Goal: Transaction & Acquisition: Purchase product/service

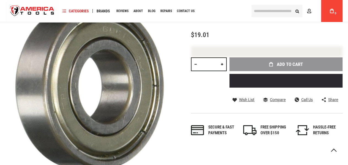
scroll to position [88, 0]
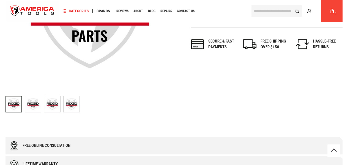
scroll to position [170, 0]
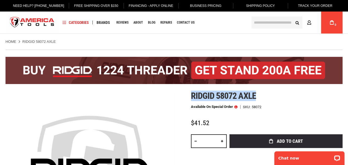
drag, startPoint x: 256, startPoint y: 94, endPoint x: 192, endPoint y: 98, distance: 63.7
copy span "Ridgid 58072 axle"
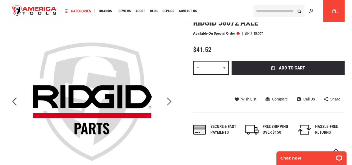
scroll to position [55, 0]
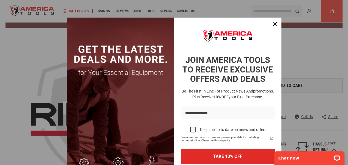
click at [288, 82] on div "Marketing offer form" at bounding box center [174, 82] width 348 height 165
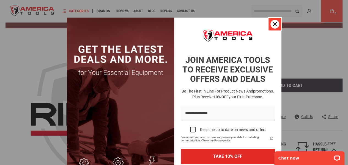
click at [270, 19] on button "Close" at bounding box center [274, 24] width 13 height 13
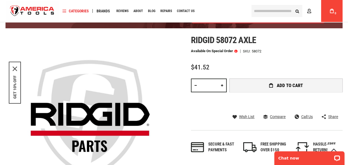
click at [275, 84] on button "Add to Cart" at bounding box center [286, 86] width 113 height 14
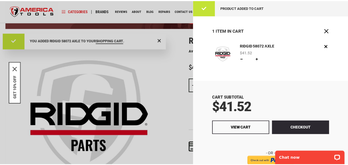
scroll to position [0, 0]
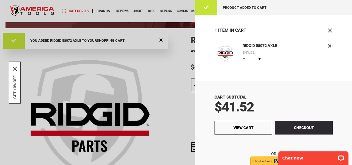
click at [183, 56] on div at bounding box center [176, 82] width 352 height 165
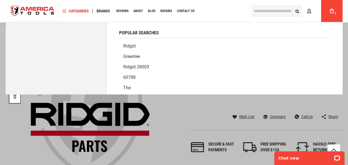
click at [282, 11] on input "text" at bounding box center [277, 11] width 51 height 12
paste input "**********"
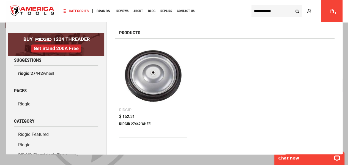
type input "**********"
click at [150, 77] on img at bounding box center [153, 77] width 62 height 62
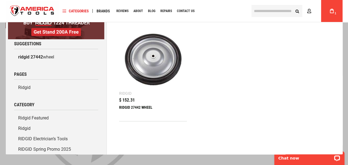
scroll to position [25, 0]
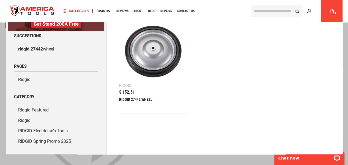
click at [159, 61] on img at bounding box center [153, 52] width 62 height 62
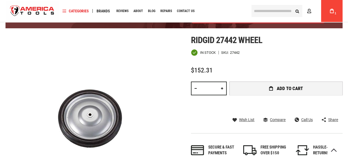
click at [263, 90] on button "Add to Cart" at bounding box center [286, 89] width 113 height 14
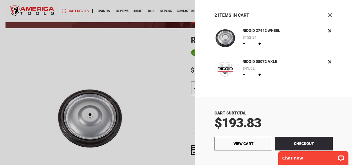
scroll to position [28, 0]
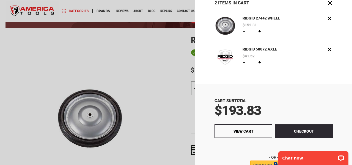
click at [294, 128] on button "Checkout" at bounding box center [304, 132] width 58 height 14
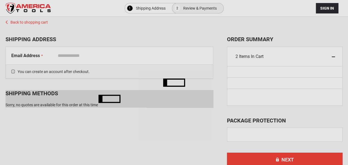
select select "**"
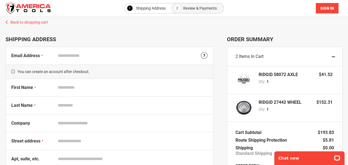
click at [330, 8] on span "Sign In" at bounding box center [327, 8] width 14 height 4
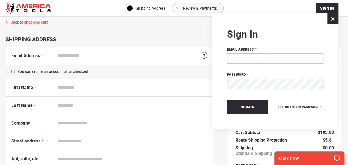
click at [260, 55] on input "Email Address" at bounding box center [275, 58] width 96 height 10
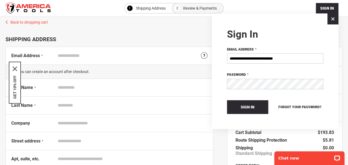
type input "**********"
click at [227, 100] on button "Sign In" at bounding box center [247, 107] width 41 height 14
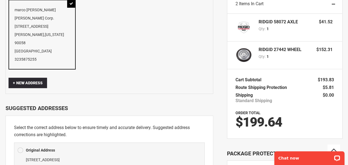
scroll to position [55, 0]
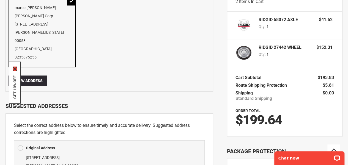
click at [13, 69] on icon "close icon" at bounding box center [15, 69] width 4 height 4
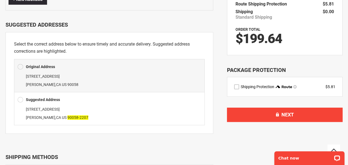
scroll to position [138, 0]
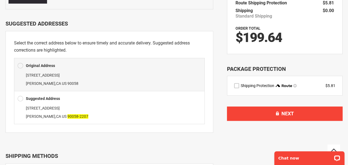
click at [21, 95] on span at bounding box center [21, 99] width 6 height 8
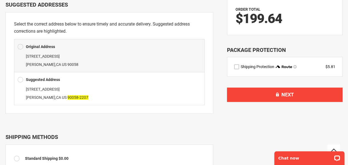
scroll to position [165, 0]
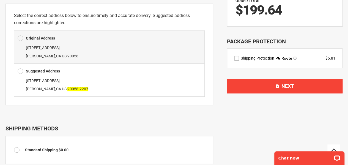
click at [19, 67] on span at bounding box center [21, 71] width 6 height 8
click at [31, 69] on b "Suggested Address" at bounding box center [43, 71] width 34 height 4
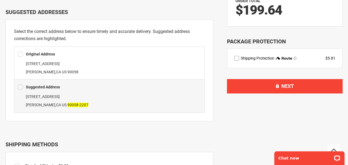
click at [237, 59] on label "route shipping protection selector element" at bounding box center [236, 58] width 5 height 5
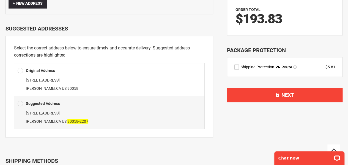
scroll to position [138, 0]
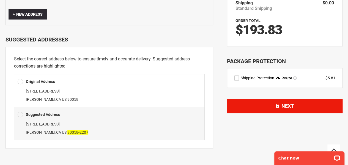
click at [273, 109] on button "Next" at bounding box center [285, 106] width 116 height 14
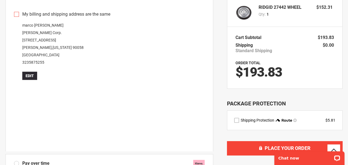
scroll to position [83, 0]
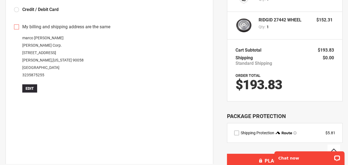
click at [17, 29] on label "My billing and shipping address are the same" at bounding box center [109, 27] width 191 height 6
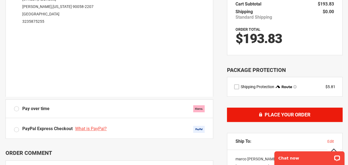
scroll to position [138, 0]
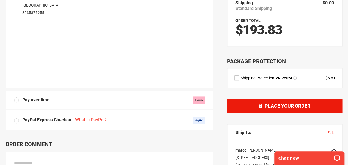
click at [283, 109] on button "Place Your Order" at bounding box center [285, 106] width 116 height 14
